Goal: Transaction & Acquisition: Purchase product/service

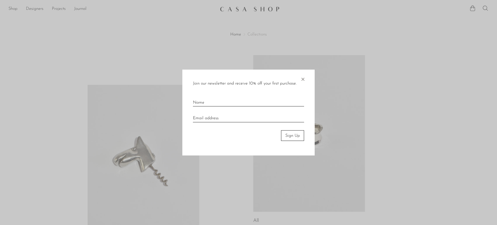
click at [302, 78] on span "×" at bounding box center [302, 77] width 5 height 17
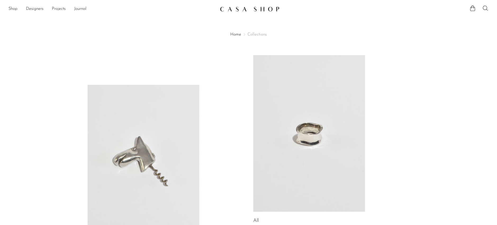
click at [487, 9] on icon at bounding box center [485, 8] width 6 height 6
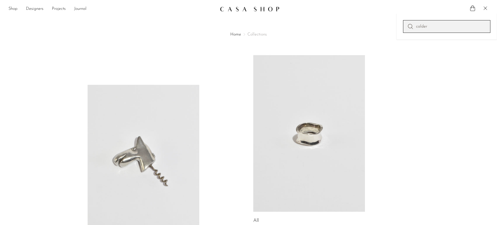
type input "calder"
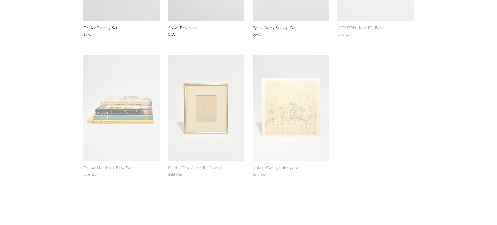
scroll to position [323, 0]
click at [292, 111] on link at bounding box center [291, 108] width 76 height 106
